Goal: Task Accomplishment & Management: Complete application form

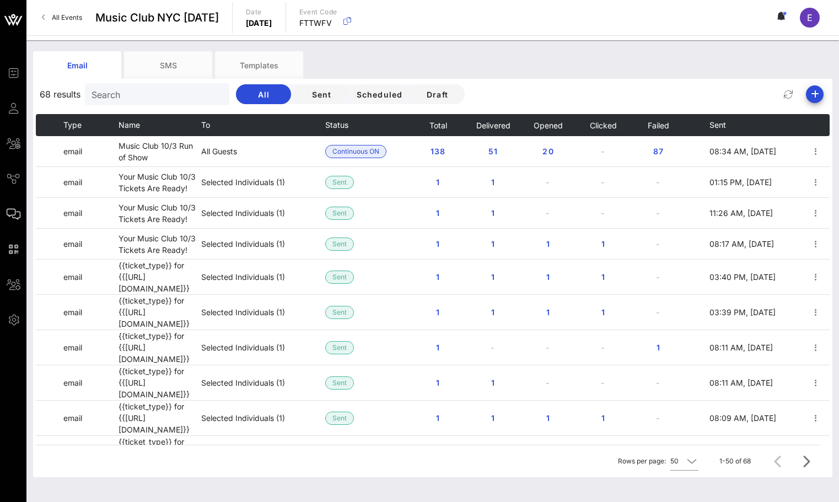
click at [80, 15] on span "All Events" at bounding box center [67, 17] width 30 height 8
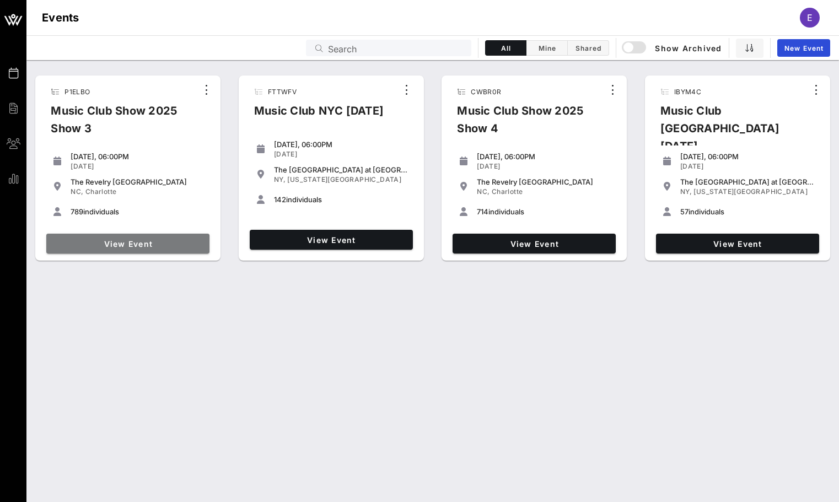
click at [166, 236] on link "View Event" at bounding box center [127, 244] width 163 height 20
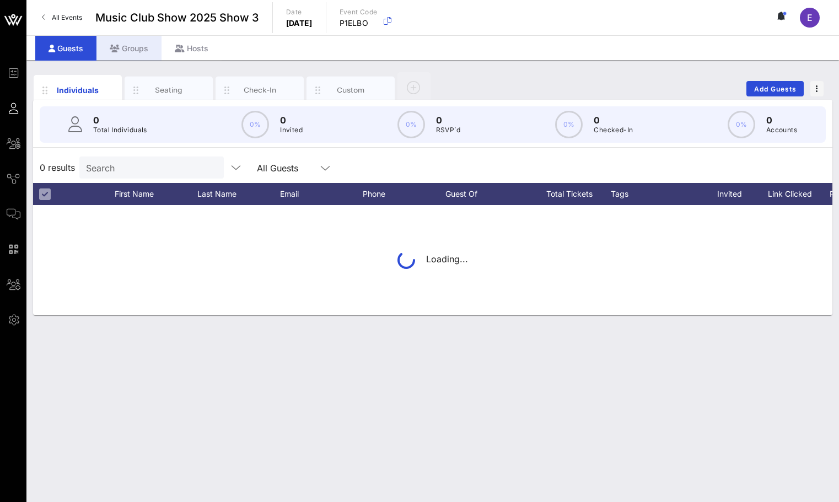
click at [132, 46] on div "Groups" at bounding box center [128, 48] width 65 height 25
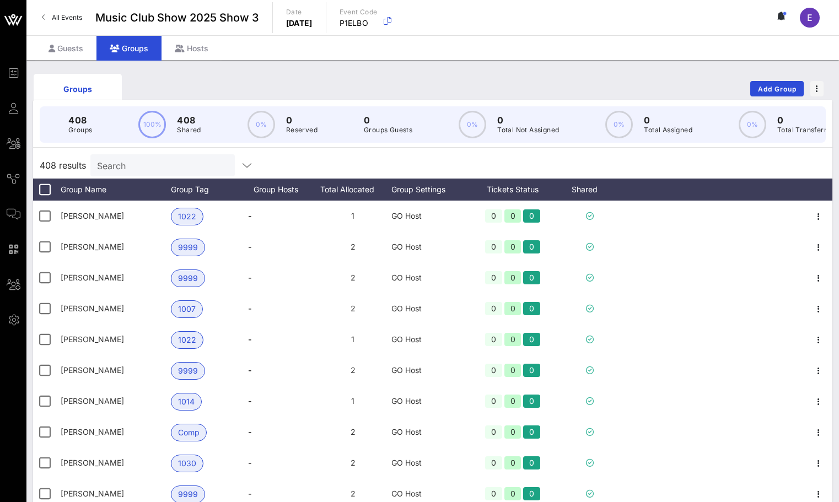
click at [132, 159] on input "Search" at bounding box center [161, 165] width 129 height 14
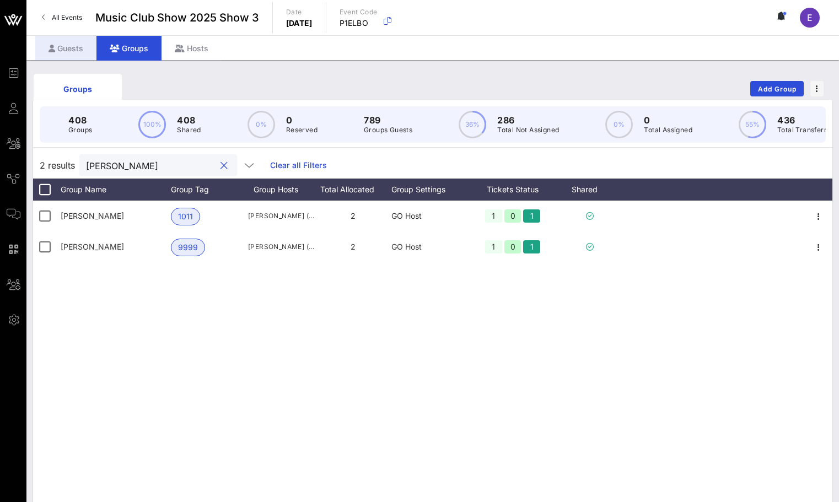
type input "[PERSON_NAME]"
click at [86, 53] on div "Guests" at bounding box center [65, 48] width 61 height 25
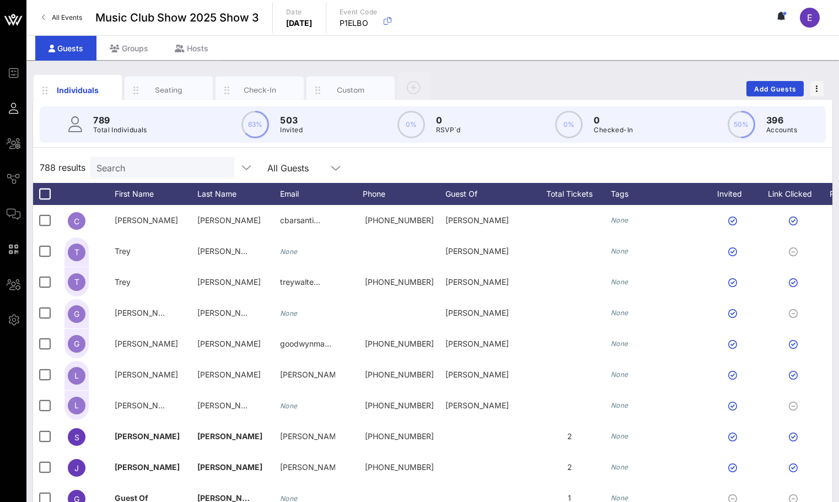
click at [146, 179] on div "788 results Search All Guests" at bounding box center [433, 167] width 800 height 31
click at [146, 174] on input "Search" at bounding box center [160, 167] width 129 height 14
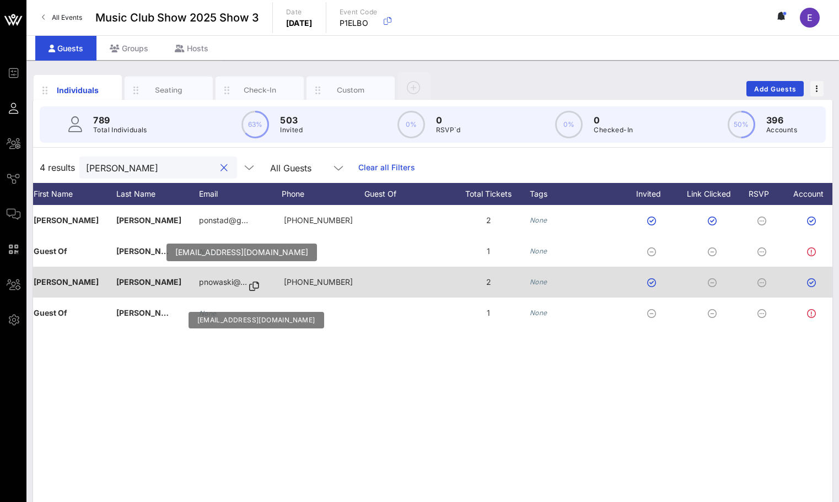
type input "[PERSON_NAME]"
click at [236, 285] on p "pnowaski@…" at bounding box center [223, 282] width 48 height 31
click at [254, 286] on icon at bounding box center [254, 286] width 10 height 1
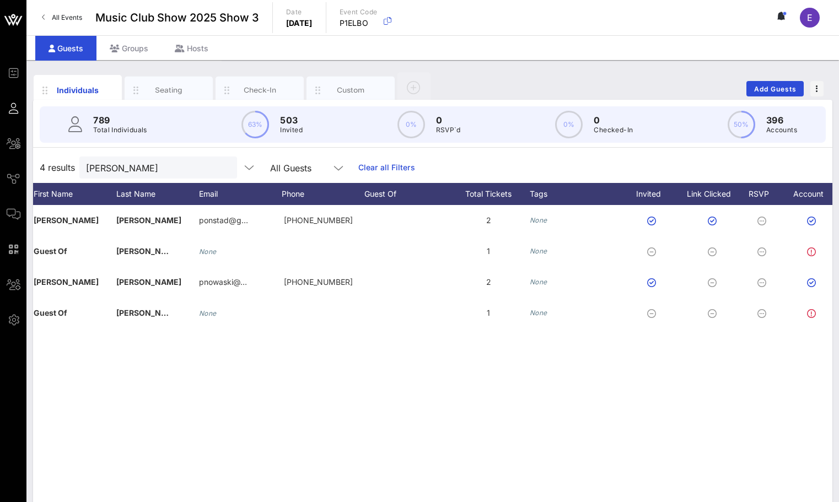
click at [65, 12] on link "All Events" at bounding box center [61, 18] width 53 height 18
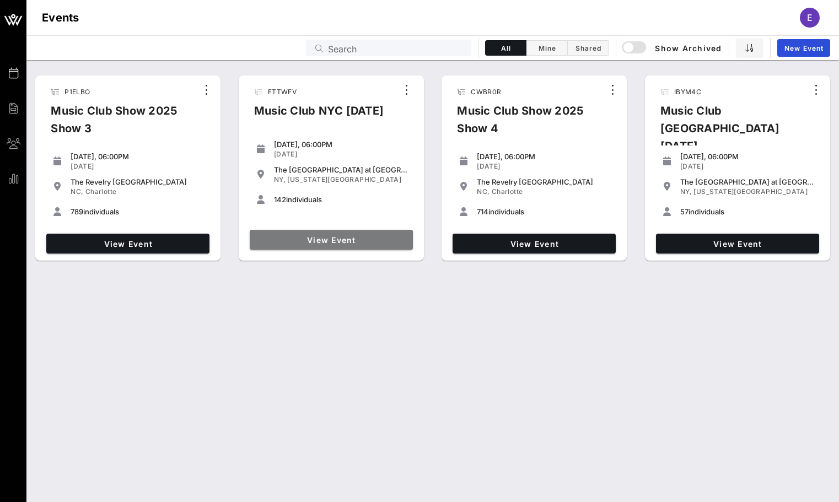
click at [312, 239] on span "View Event" at bounding box center [331, 239] width 154 height 9
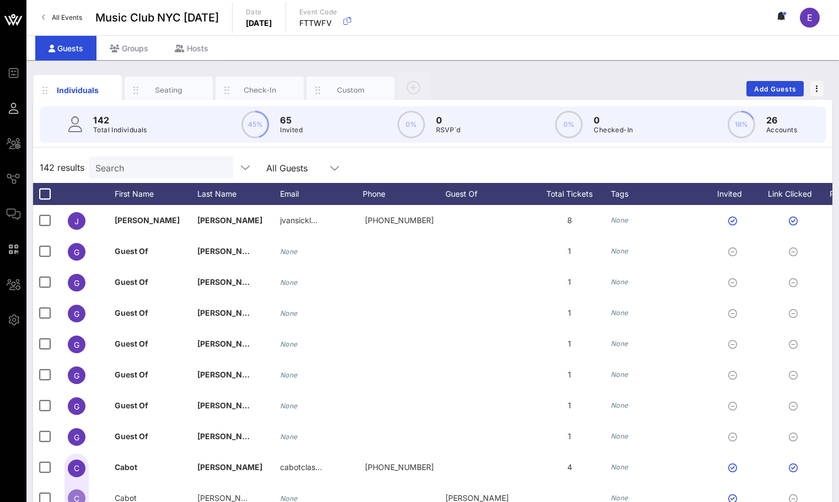
click at [131, 174] on input "Search" at bounding box center [159, 167] width 129 height 14
type input "[PERSON_NAME]"
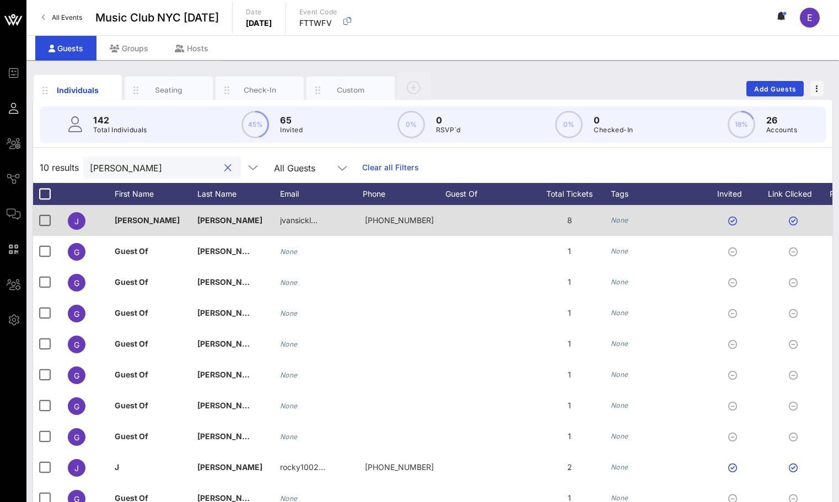
scroll to position [45, 0]
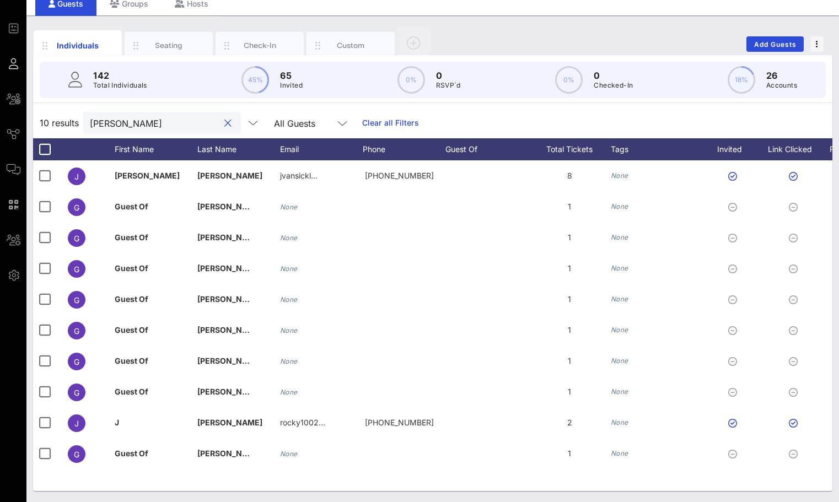
click at [224, 124] on button "clear icon" at bounding box center [227, 123] width 7 height 11
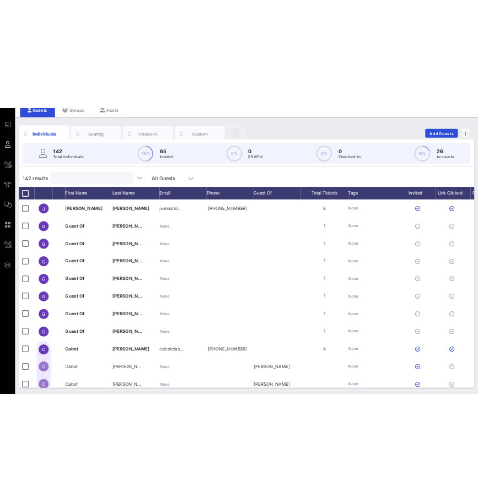
scroll to position [0, 0]
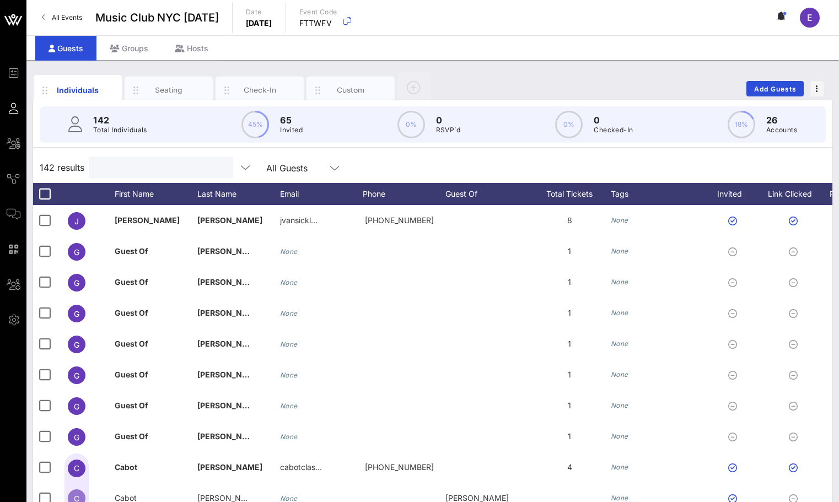
click at [75, 21] on span "All Events" at bounding box center [67, 17] width 30 height 8
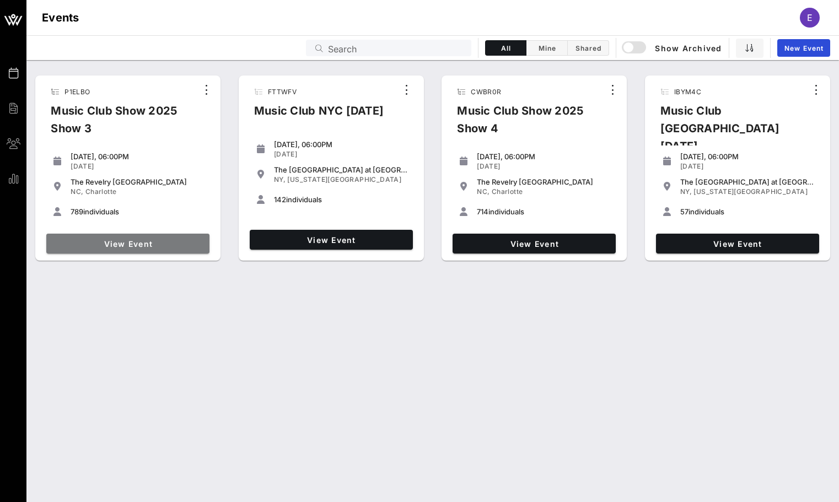
click at [131, 240] on span "View Event" at bounding box center [128, 243] width 154 height 9
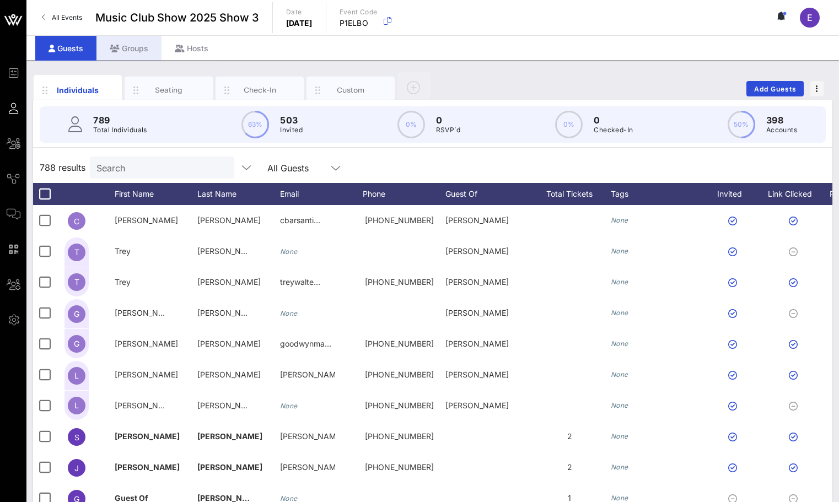
click at [141, 44] on div "Groups" at bounding box center [128, 48] width 65 height 25
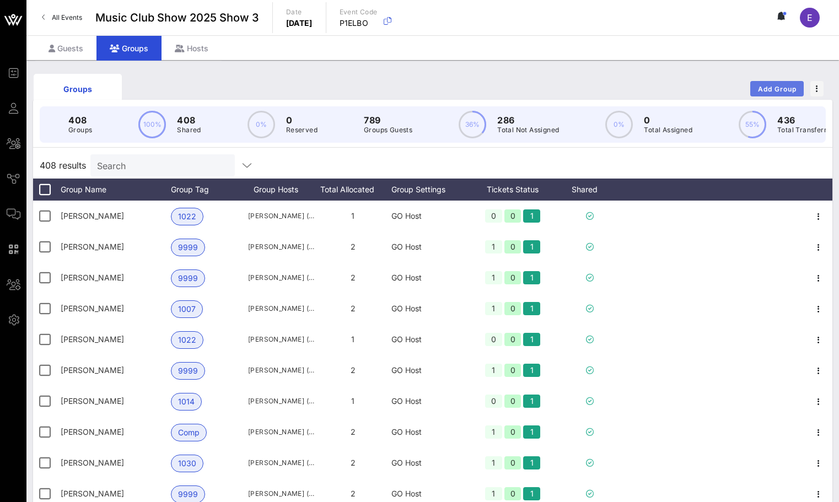
click at [759, 88] on span "Add Group" at bounding box center [778, 89] width 40 height 8
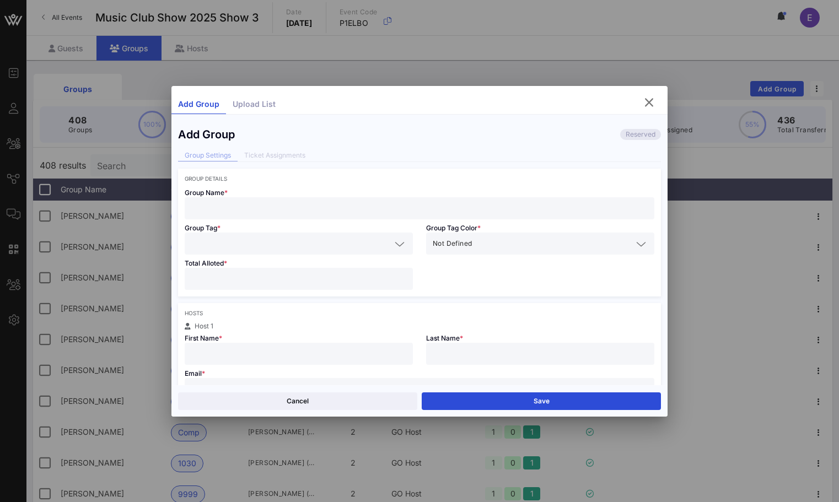
click at [314, 208] on input "text" at bounding box center [419, 208] width 457 height 14
type input "[PERSON_NAME]"
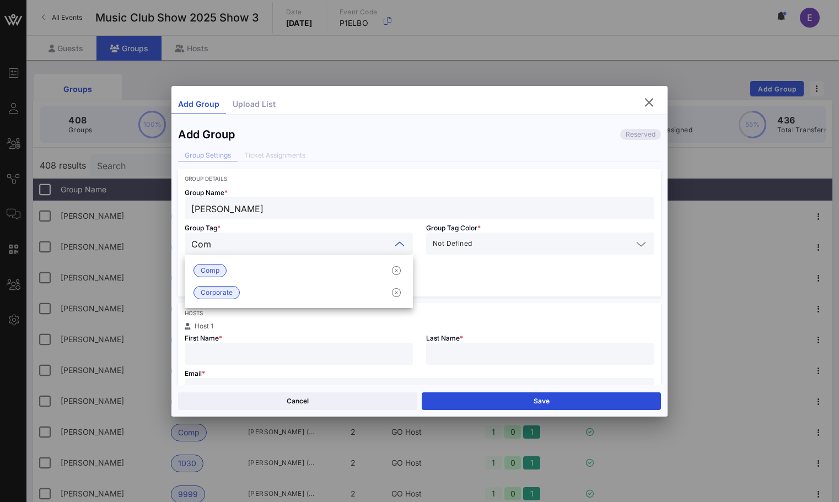
type input "Comp"
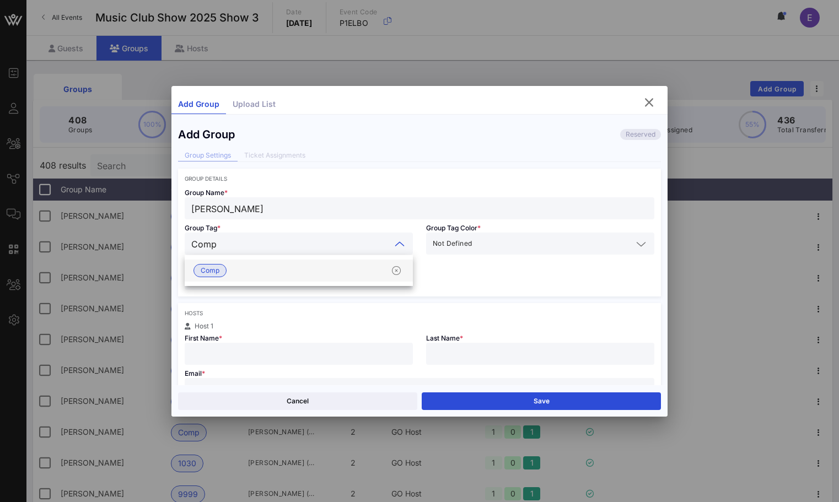
click at [301, 263] on div "Comp" at bounding box center [299, 271] width 228 height 22
click at [293, 282] on input "number" at bounding box center [298, 279] width 215 height 14
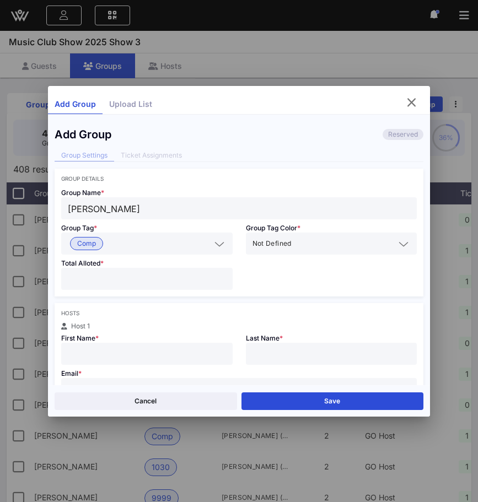
type input "*"
click at [162, 361] on input "text" at bounding box center [147, 354] width 158 height 14
type input "Ben"
type input "Kenna"
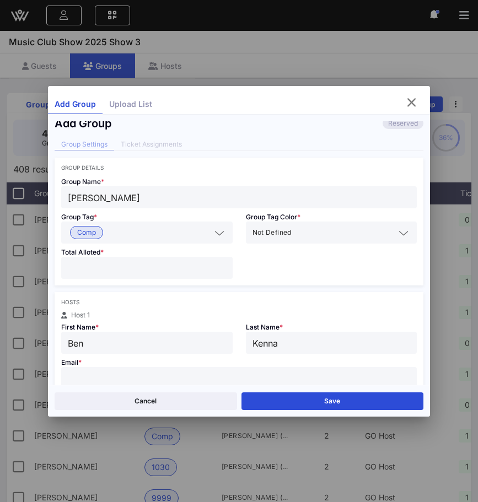
paste input "[EMAIL_ADDRESS][DOMAIN_NAME]"
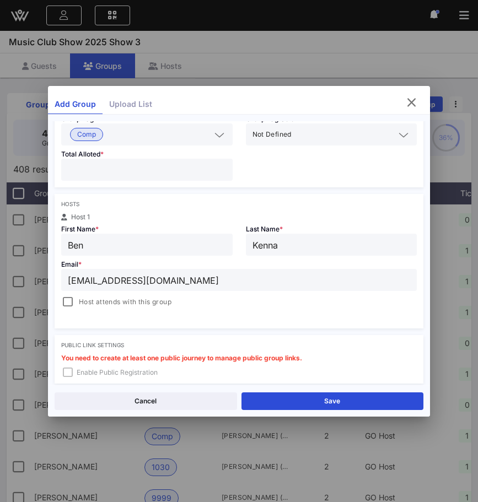
click at [79, 304] on span "Host attends with this group" at bounding box center [125, 302] width 93 height 11
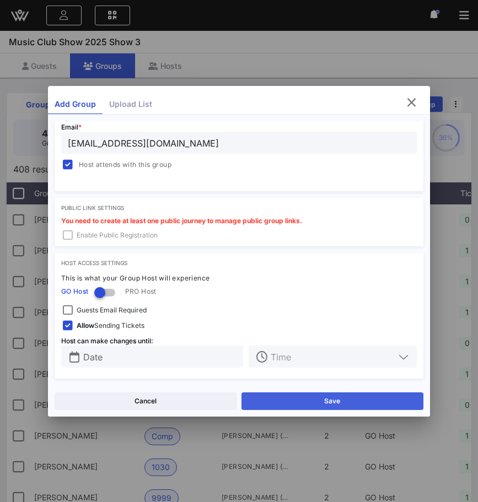
click at [291, 409] on button "Save" at bounding box center [333, 402] width 183 height 18
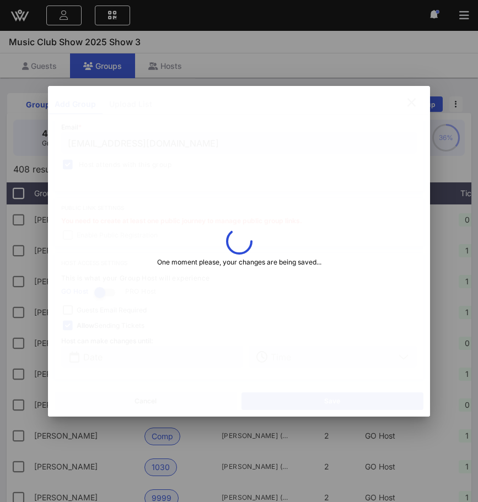
type input "[PERSON_NAME][EMAIL_ADDRESS][DOMAIN_NAME]"
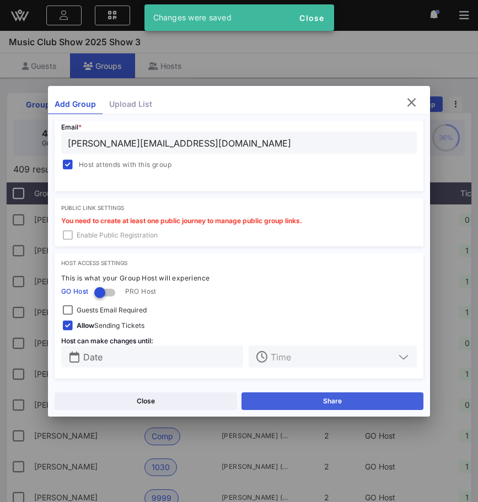
click at [305, 404] on button "Share" at bounding box center [333, 402] width 183 height 18
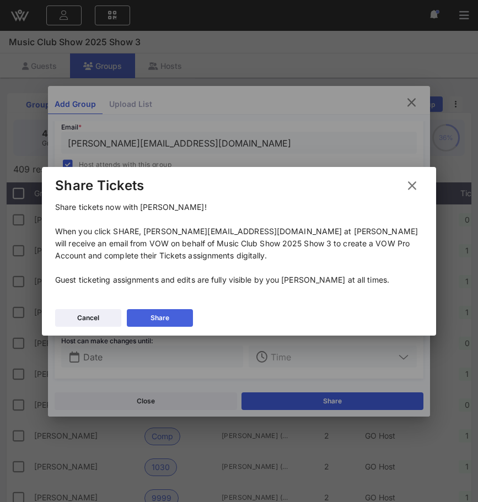
click at [183, 314] on button "Share" at bounding box center [160, 318] width 66 height 18
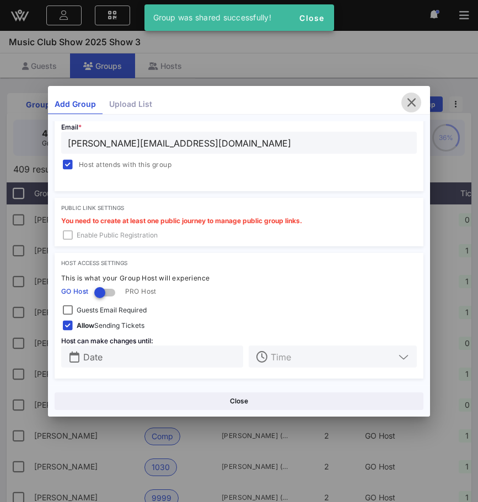
click at [411, 103] on icon "button" at bounding box center [411, 102] width 13 height 13
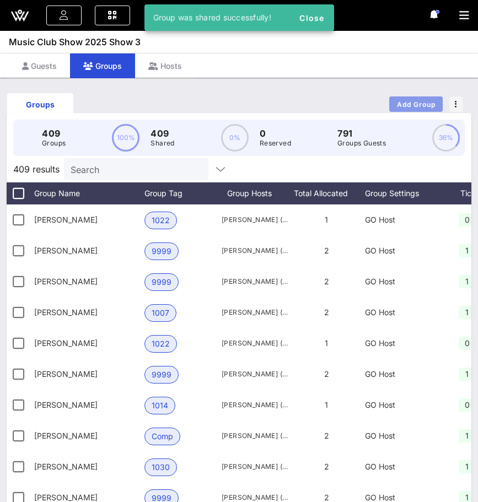
click at [410, 103] on span "Add Group" at bounding box center [416, 104] width 40 height 8
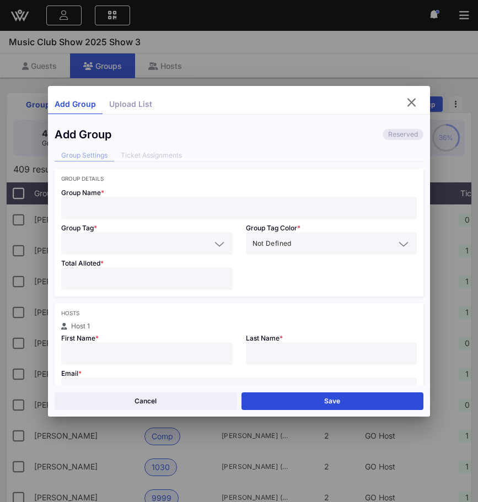
click at [201, 203] on input "text" at bounding box center [239, 208] width 343 height 14
type input "[PERSON_NAME]"
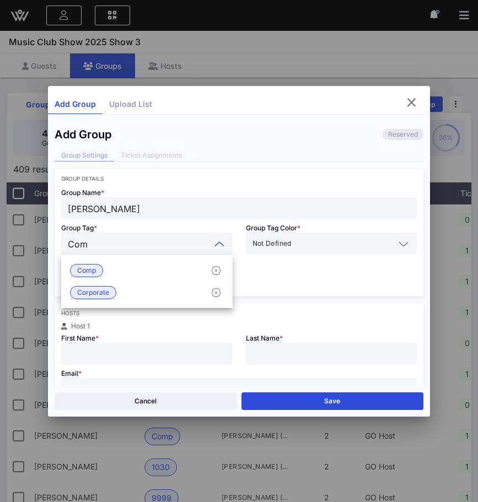
type input "Comp"
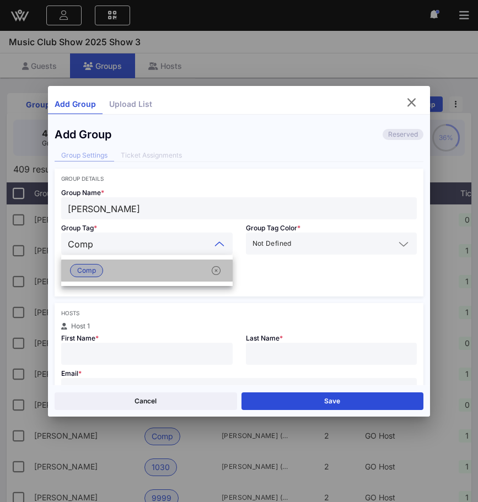
click at [159, 271] on div "Comp" at bounding box center [146, 271] width 171 height 22
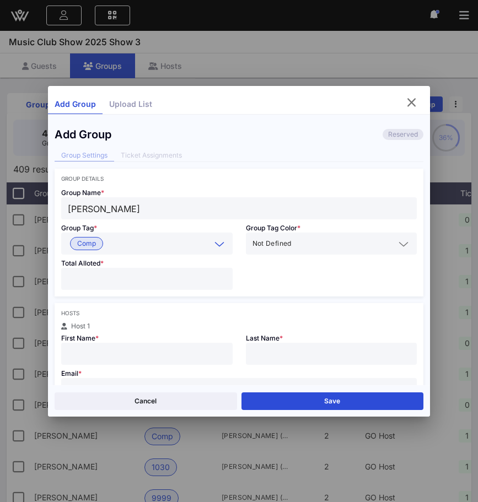
click at [148, 278] on input "number" at bounding box center [147, 279] width 158 height 14
type input "*"
click at [153, 371] on div "Email * Host attends with this group" at bounding box center [239, 391] width 369 height 53
click at [152, 362] on div at bounding box center [147, 354] width 158 height 22
type input "[PERSON_NAME]"
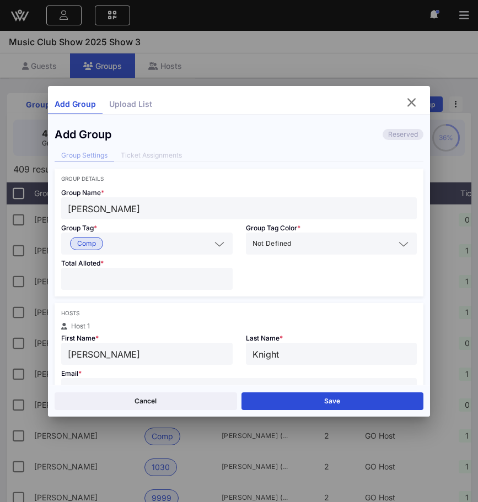
type input "Knight"
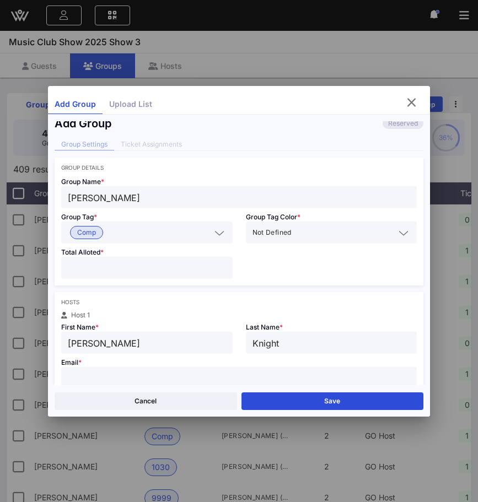
click at [389, 372] on input "text" at bounding box center [239, 378] width 343 height 14
paste input "[EMAIL_ADDRESS][DOMAIN_NAME]"
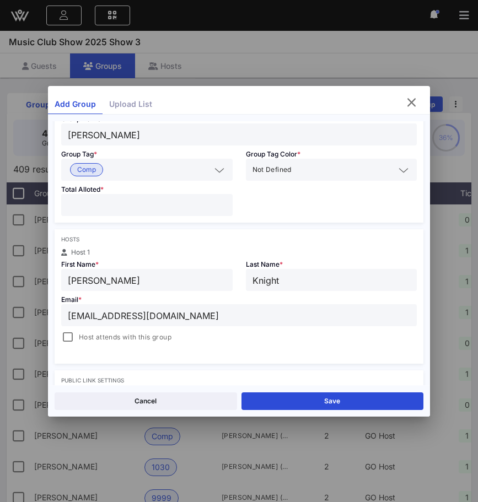
scroll to position [161, 0]
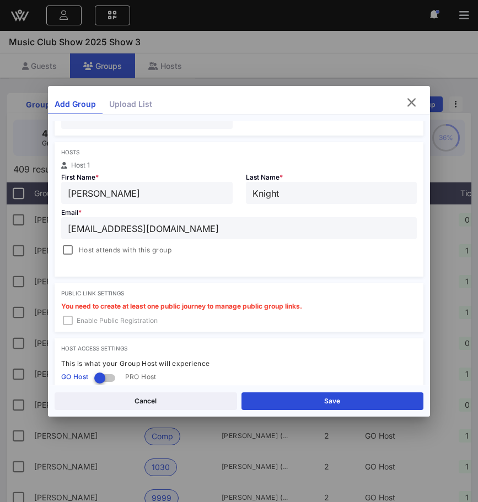
type input "[EMAIL_ADDRESS][DOMAIN_NAME]"
click at [79, 255] on span "Host attends with this group" at bounding box center [125, 250] width 93 height 11
click at [283, 390] on div "Cancel Save" at bounding box center [239, 400] width 383 height 31
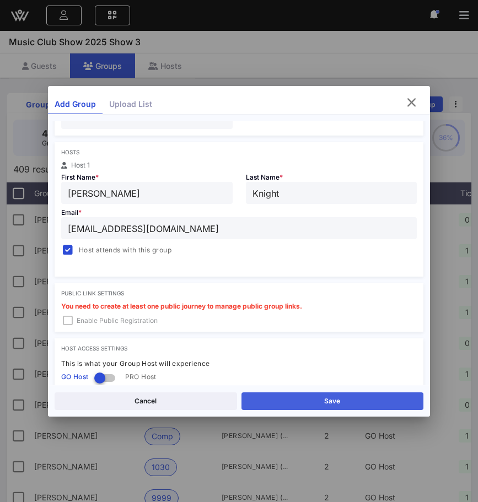
click at [283, 397] on button "Save" at bounding box center [333, 402] width 183 height 18
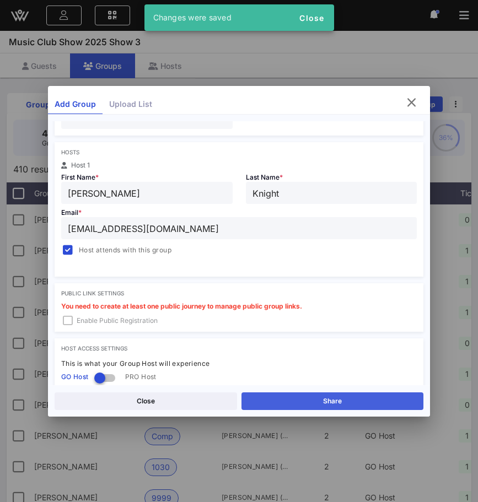
click at [284, 393] on button "Share" at bounding box center [333, 402] width 183 height 18
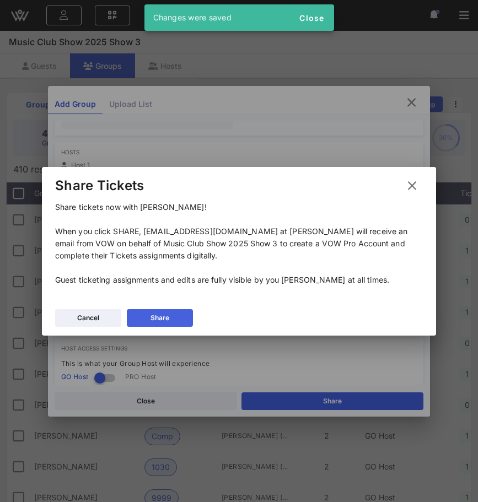
click at [181, 315] on button "Share" at bounding box center [160, 318] width 66 height 18
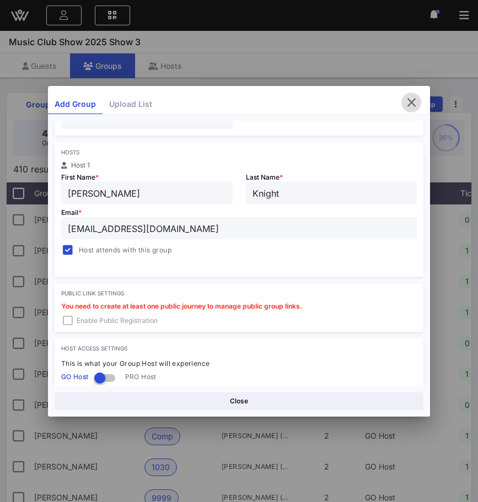
click at [410, 99] on icon "button" at bounding box center [411, 102] width 13 height 13
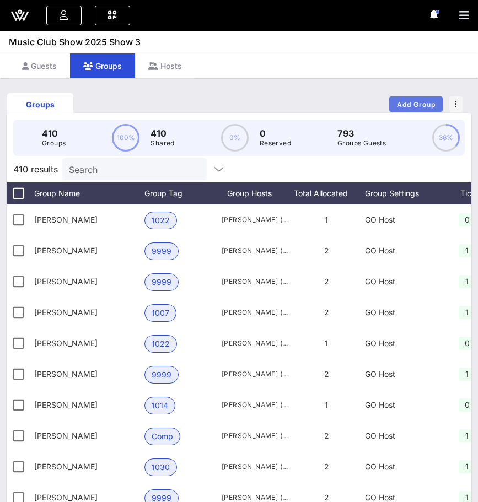
click at [419, 105] on span "Add Group" at bounding box center [416, 104] width 40 height 8
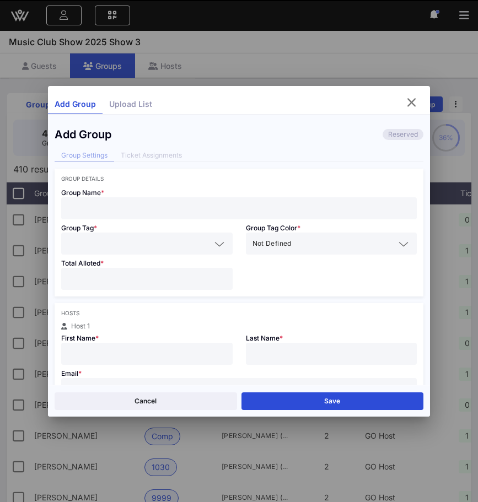
click at [229, 206] on input "text" at bounding box center [239, 208] width 343 height 14
type input "[PERSON_NAME]"
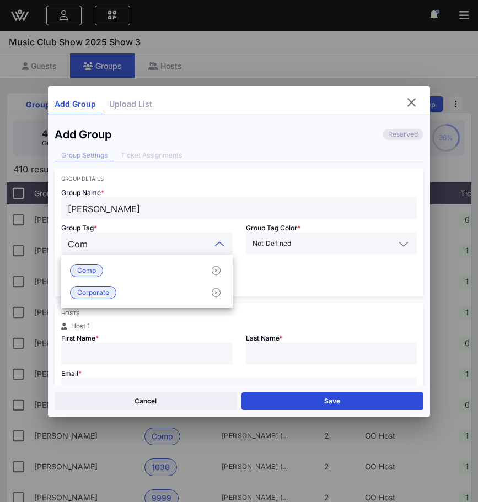
type input "Comp"
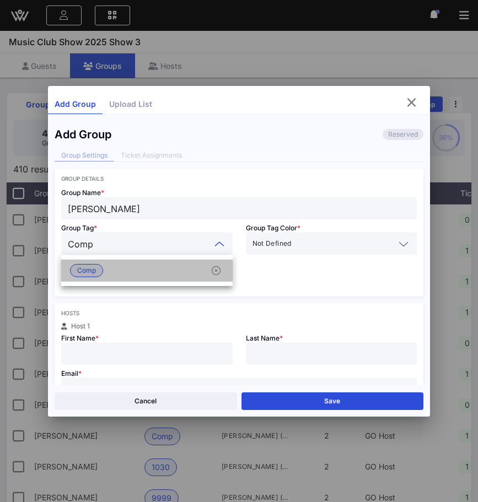
click at [161, 265] on div "Comp" at bounding box center [146, 271] width 171 height 22
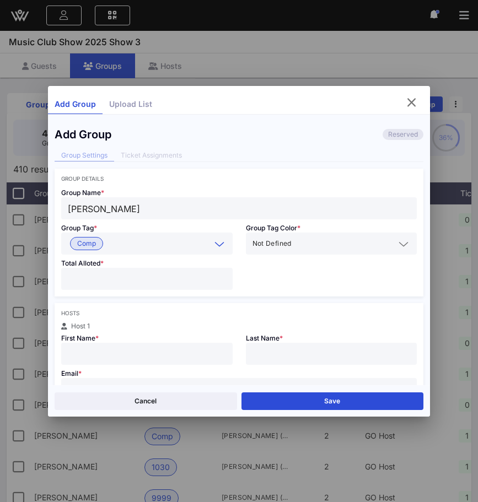
click at [147, 271] on div at bounding box center [147, 279] width 158 height 22
type input "*"
click at [146, 338] on div "First Name *" at bounding box center [147, 347] width 185 height 35
click at [146, 344] on div at bounding box center [147, 354] width 158 height 22
type input "[PERSON_NAME]"
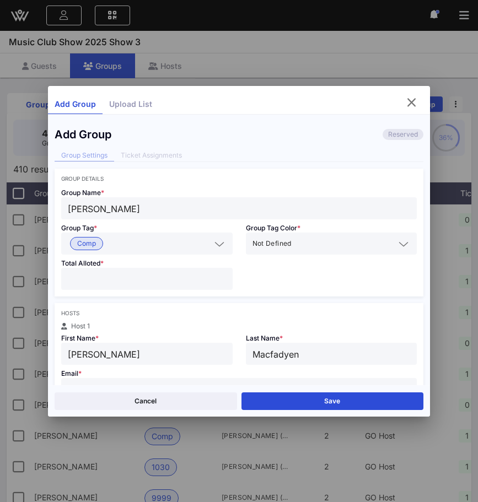
type input "Macfadyen"
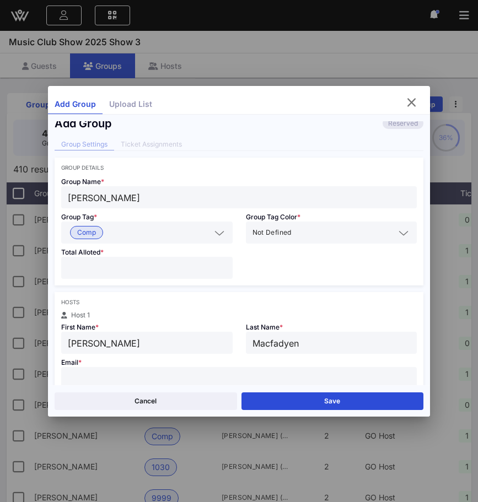
paste input "[EMAIL_ADDRESS][DOMAIN_NAME]"
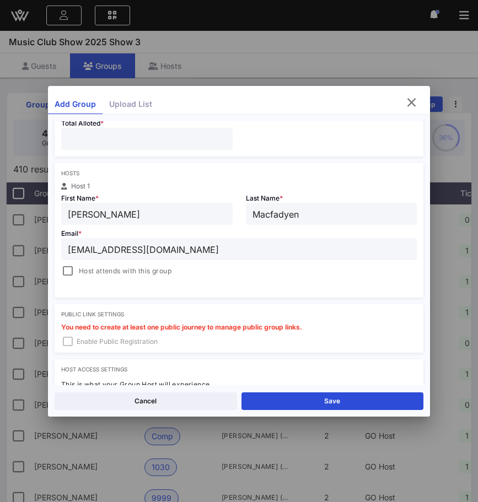
scroll to position [170, 0]
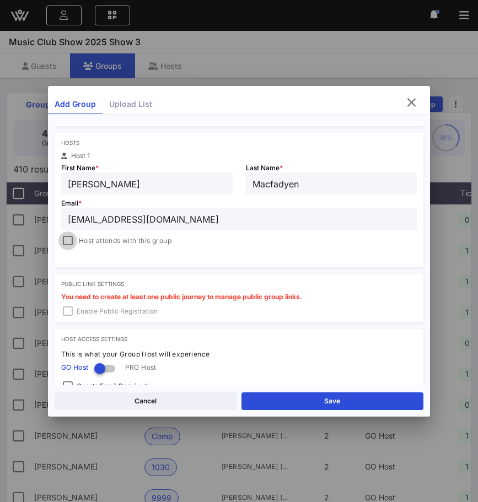
type input "[EMAIL_ADDRESS][DOMAIN_NAME]"
click at [68, 239] on div at bounding box center [67, 240] width 15 height 15
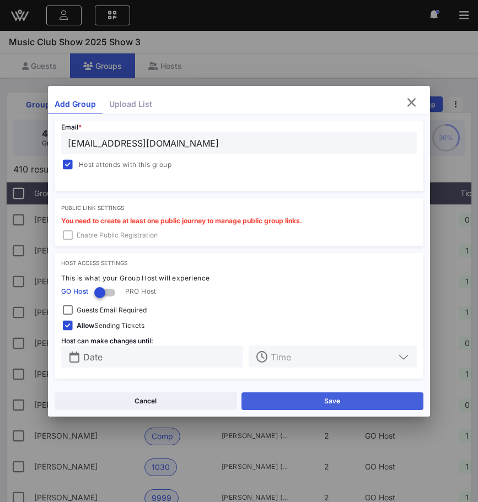
click at [275, 401] on button "Save" at bounding box center [333, 402] width 183 height 18
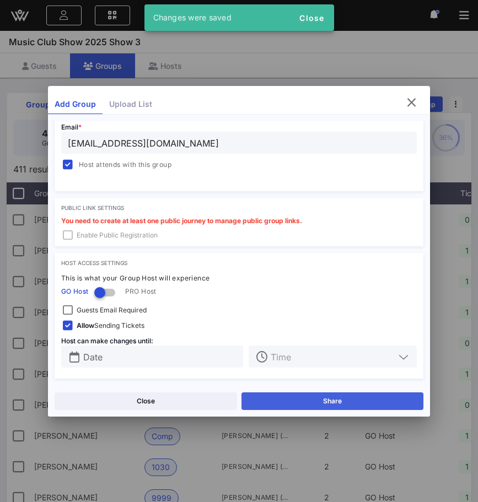
click at [273, 398] on button "Share" at bounding box center [333, 402] width 183 height 18
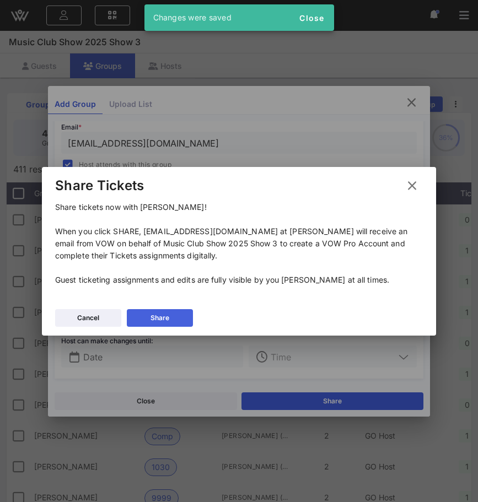
click at [186, 314] on button "Share" at bounding box center [160, 318] width 66 height 18
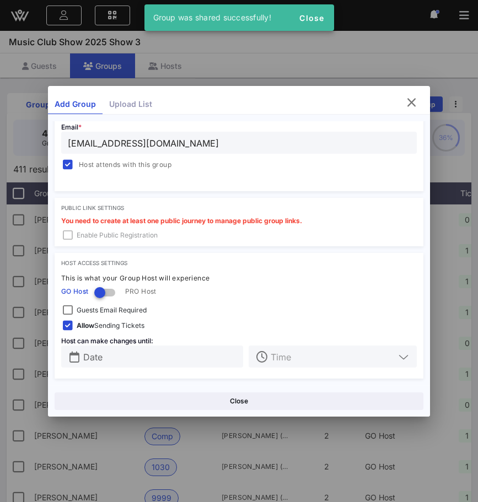
click at [398, 101] on div "Add Group Upload List" at bounding box center [239, 105] width 383 height 20
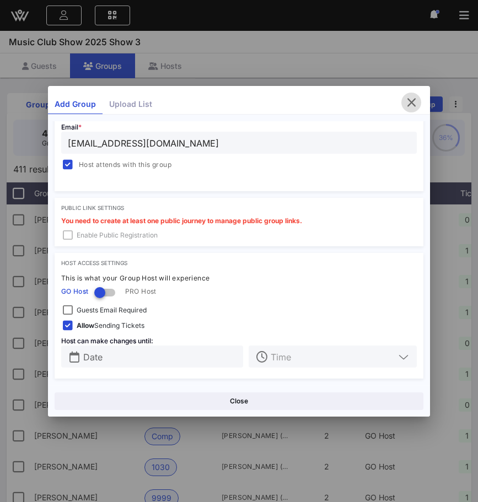
click at [410, 101] on icon "button" at bounding box center [411, 102] width 13 height 13
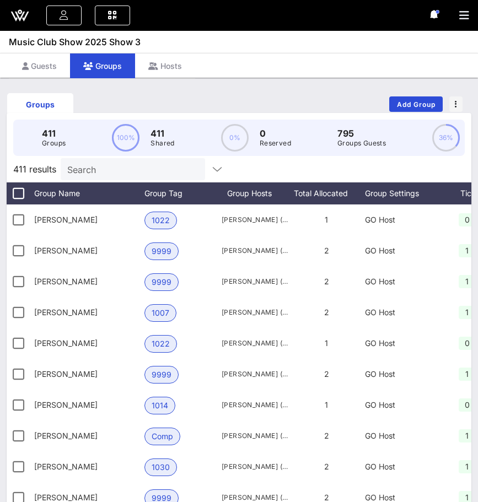
click at [439, 96] on div "Groups Add Group" at bounding box center [239, 104] width 465 height 31
click at [433, 99] on button "Add Group" at bounding box center [415, 103] width 53 height 15
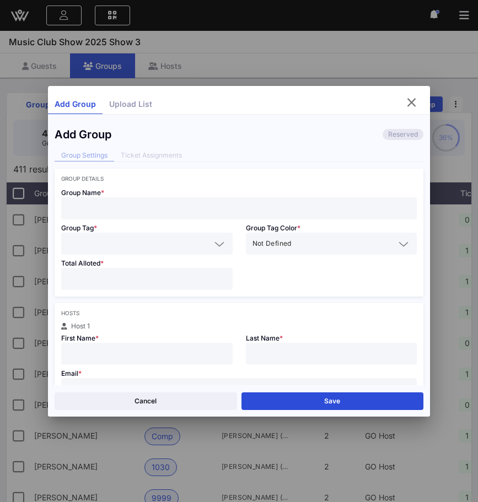
click at [211, 210] on input "text" at bounding box center [239, 208] width 343 height 14
type input "[PERSON_NAME]"
type input "C"
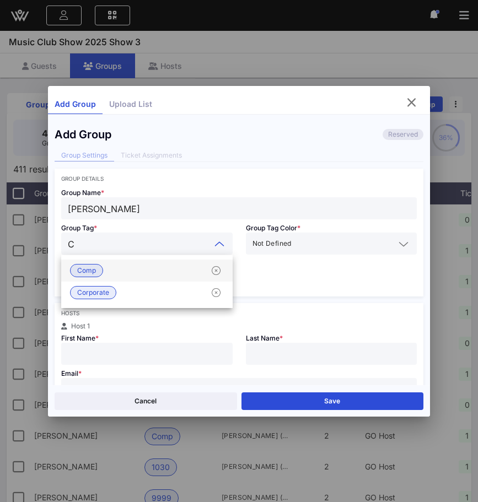
click at [169, 272] on div "Comp" at bounding box center [146, 271] width 171 height 22
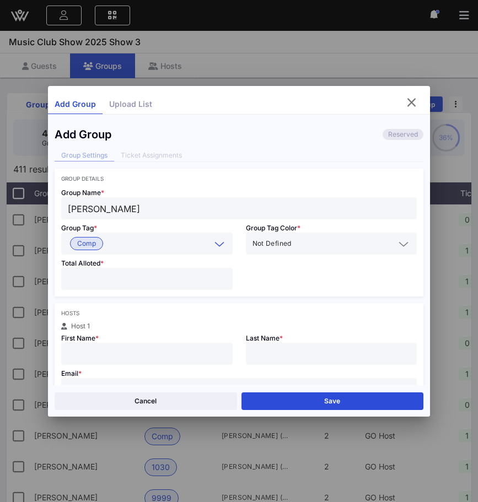
click at [163, 277] on input "number" at bounding box center [147, 279] width 158 height 14
type input "*"
click at [155, 352] on input "text" at bounding box center [147, 354] width 158 height 14
type input "[PERSON_NAME]"
type input "Storm"
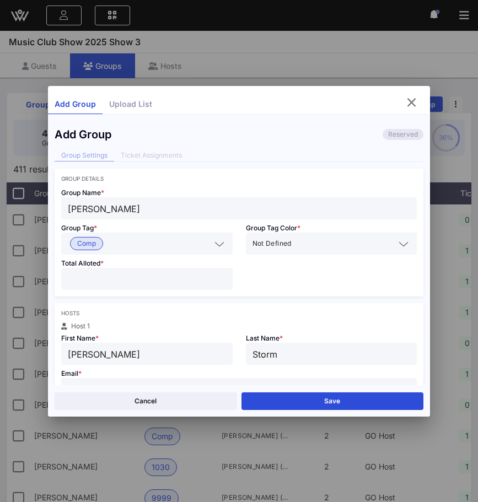
scroll to position [11, 0]
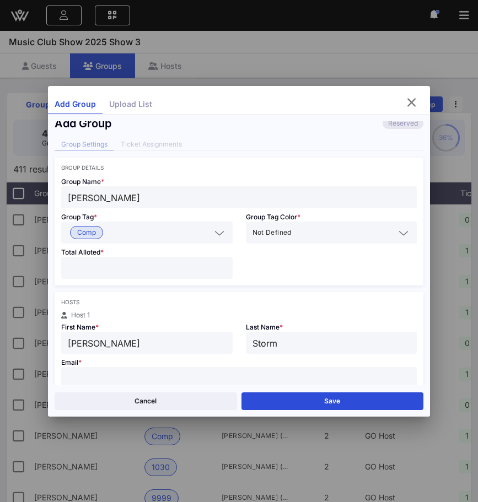
paste input "[EMAIL_ADDRESS][DOMAIN_NAME]"
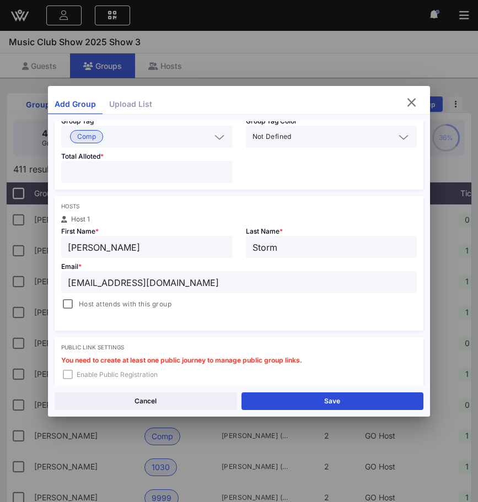
scroll to position [143, 0]
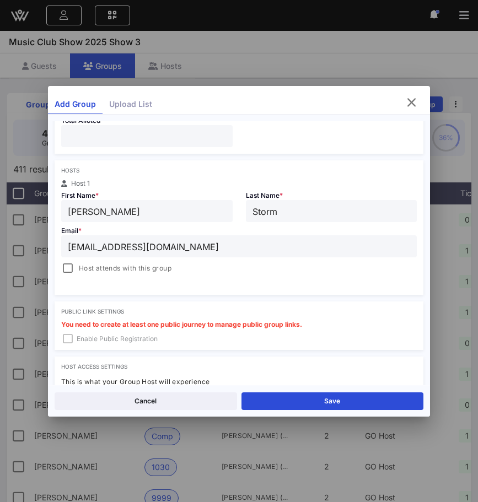
type input "[EMAIL_ADDRESS][DOMAIN_NAME]"
click at [90, 267] on span "Host attends with this group" at bounding box center [125, 268] width 93 height 11
click at [330, 415] on div "Cancel Save" at bounding box center [239, 400] width 383 height 31
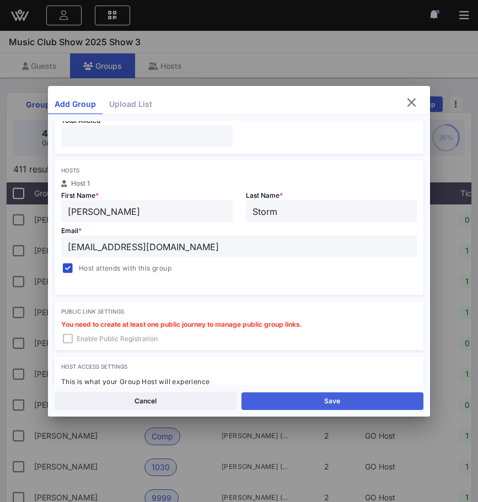
click at [329, 403] on button "Save" at bounding box center [333, 402] width 183 height 18
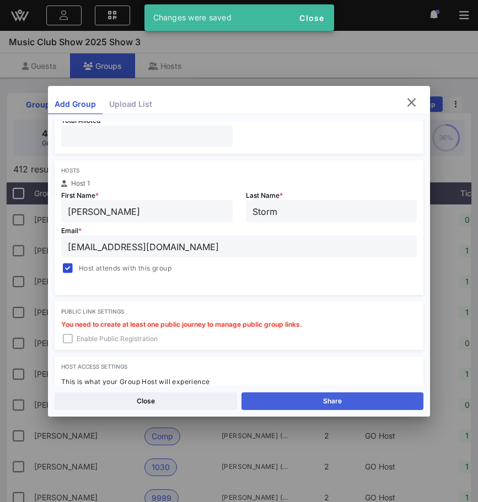
click at [270, 395] on button "Share" at bounding box center [333, 402] width 183 height 18
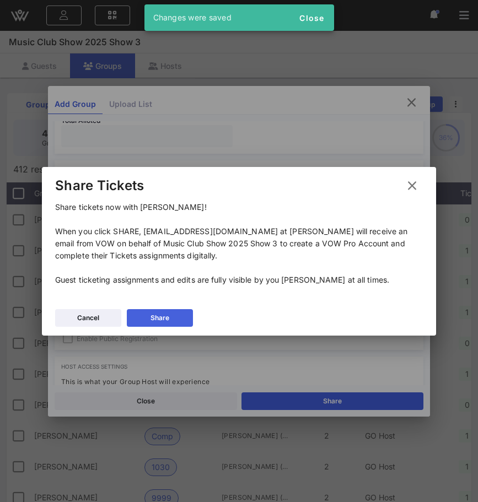
click at [168, 315] on div "Share" at bounding box center [160, 318] width 19 height 11
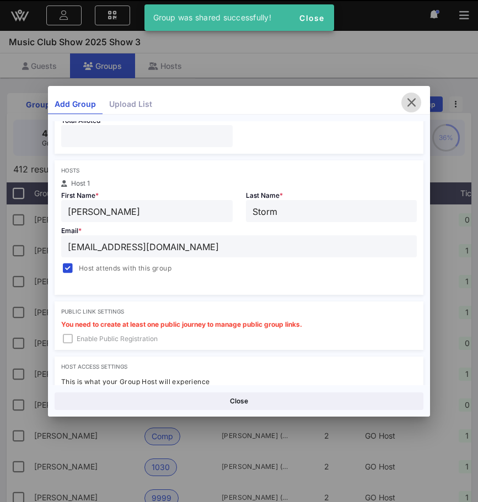
click at [409, 101] on icon "button" at bounding box center [411, 102] width 13 height 13
